Goal: Find specific page/section

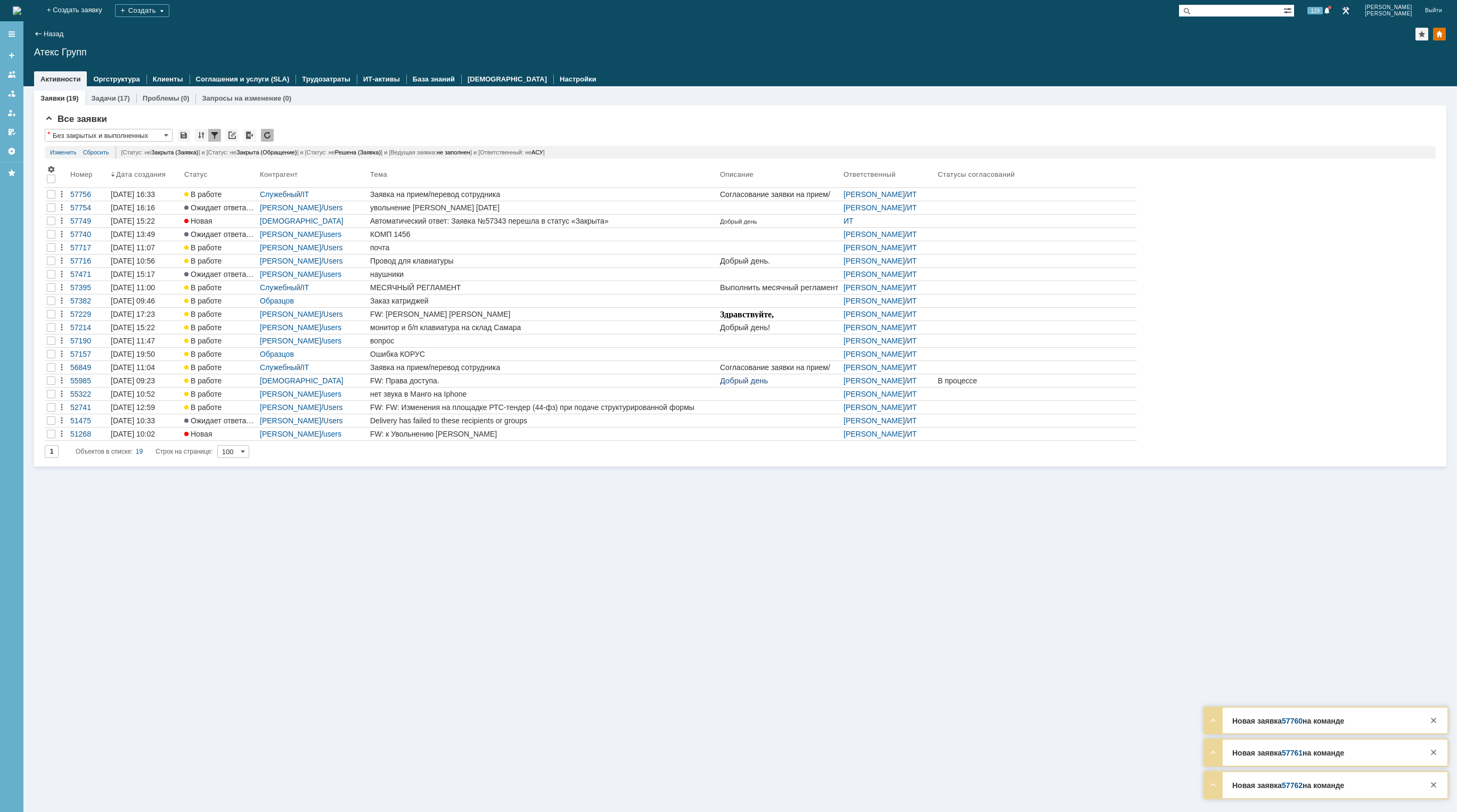
click at [22, 11] on img at bounding box center [17, 11] width 9 height 9
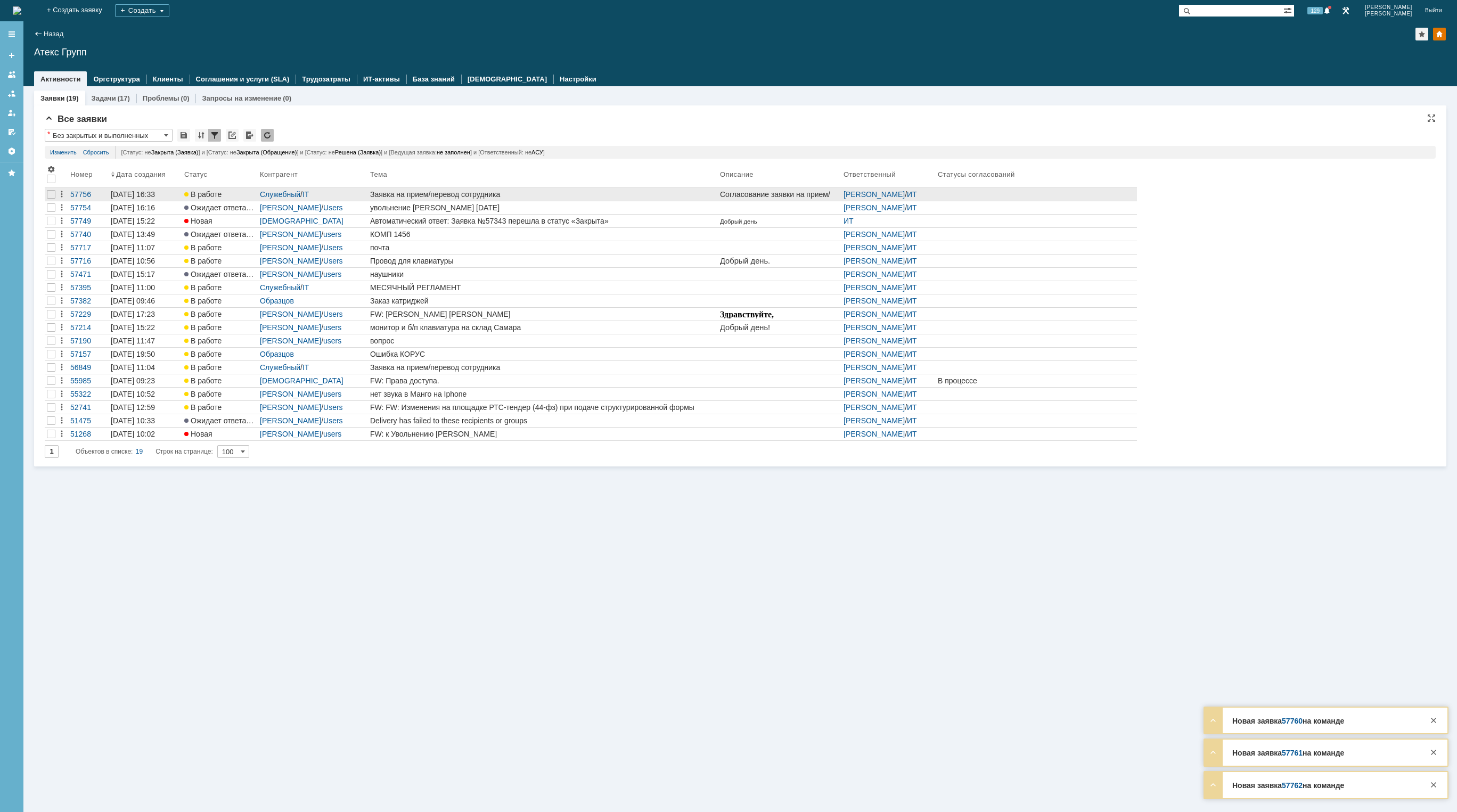
click at [564, 192] on div "Заявка на прием/перевод сотрудника" at bounding box center [543, 194] width 346 height 9
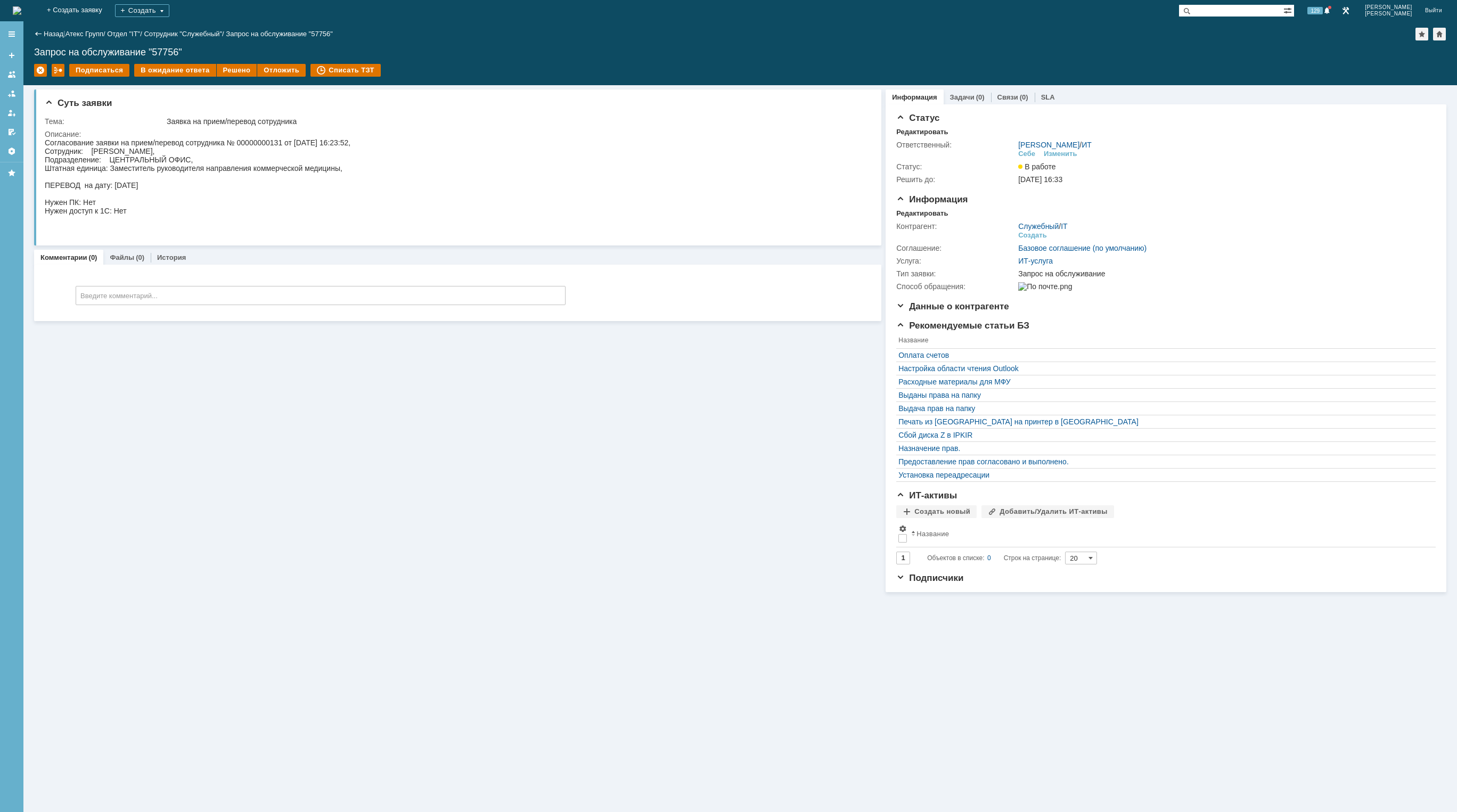
click at [22, 11] on img at bounding box center [17, 11] width 9 height 9
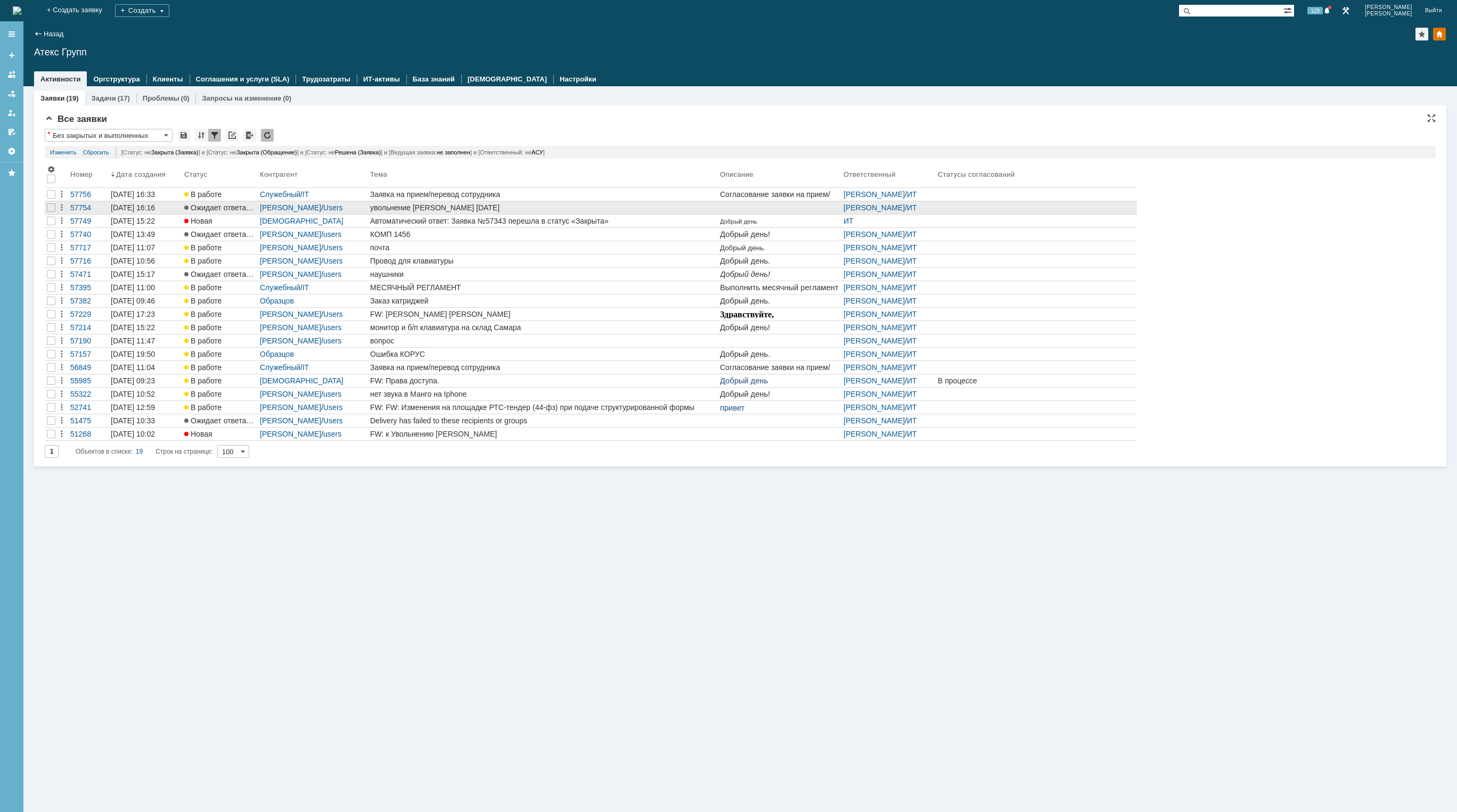
click at [425, 206] on div "увольнение [PERSON_NAME] [DATE]" at bounding box center [543, 208] width 346 height 9
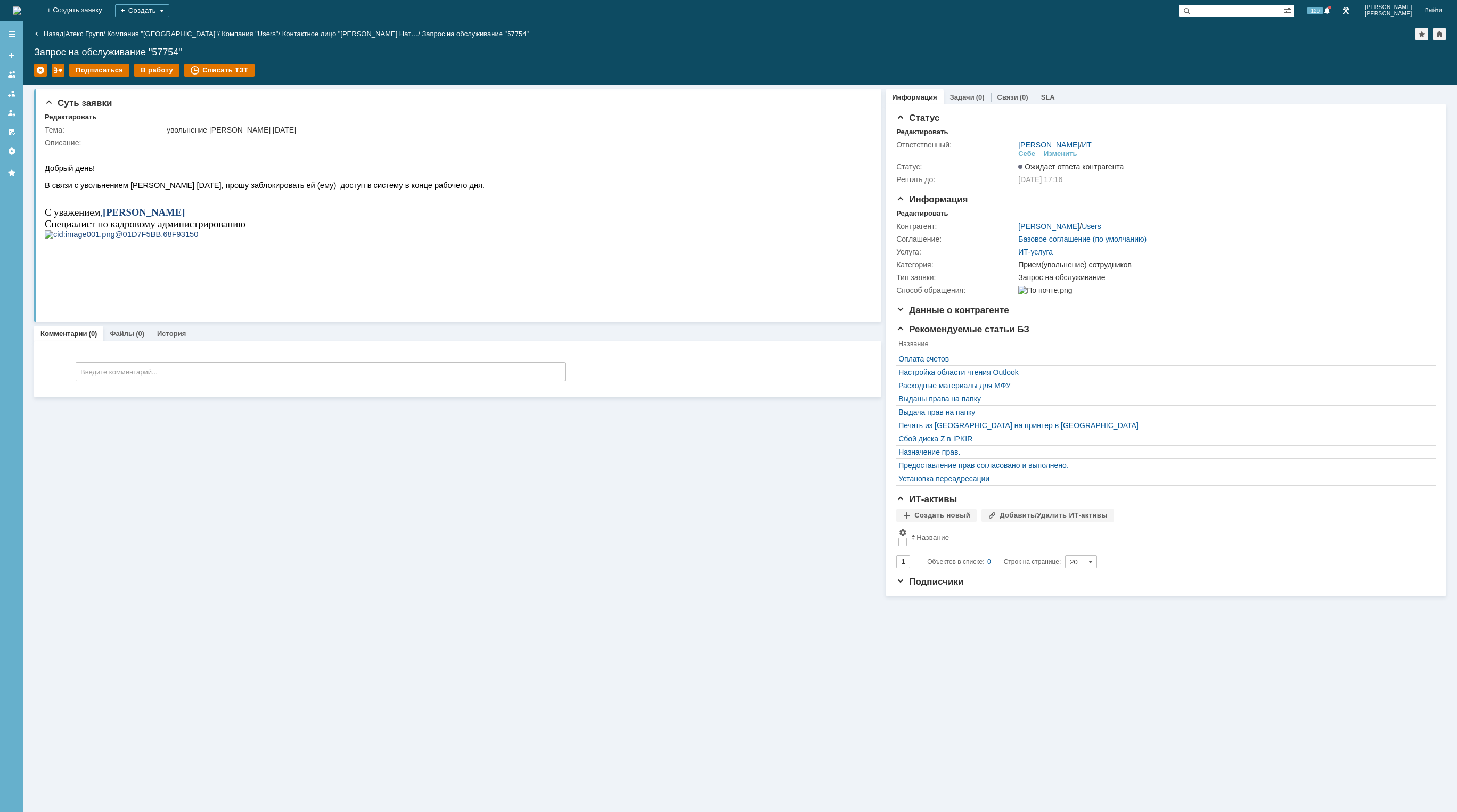
click at [22, 9] on img at bounding box center [17, 11] width 9 height 9
